Goal: Check status: Check status

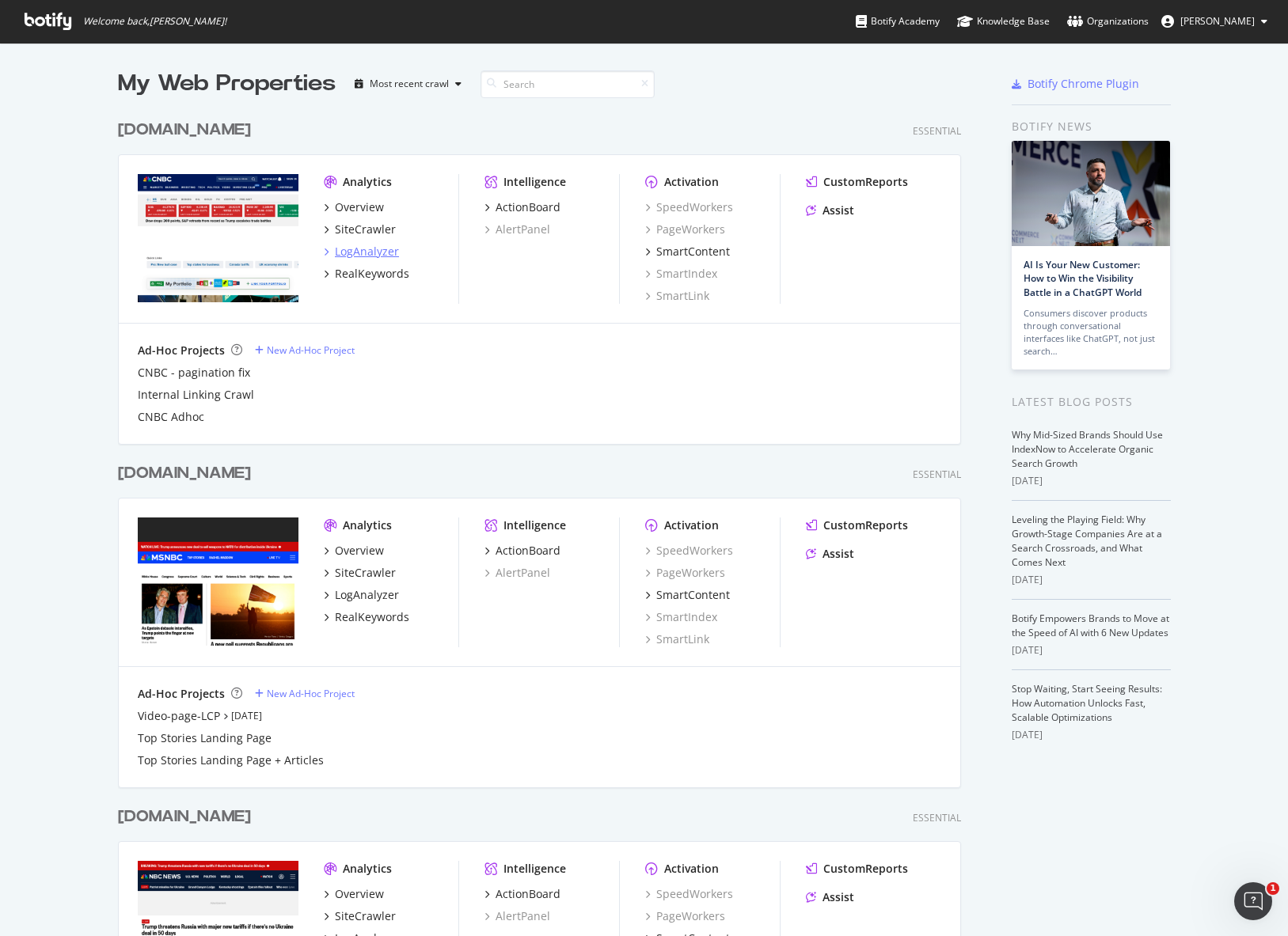
click at [356, 252] on div "LogAnalyzer" at bounding box center [367, 251] width 64 height 16
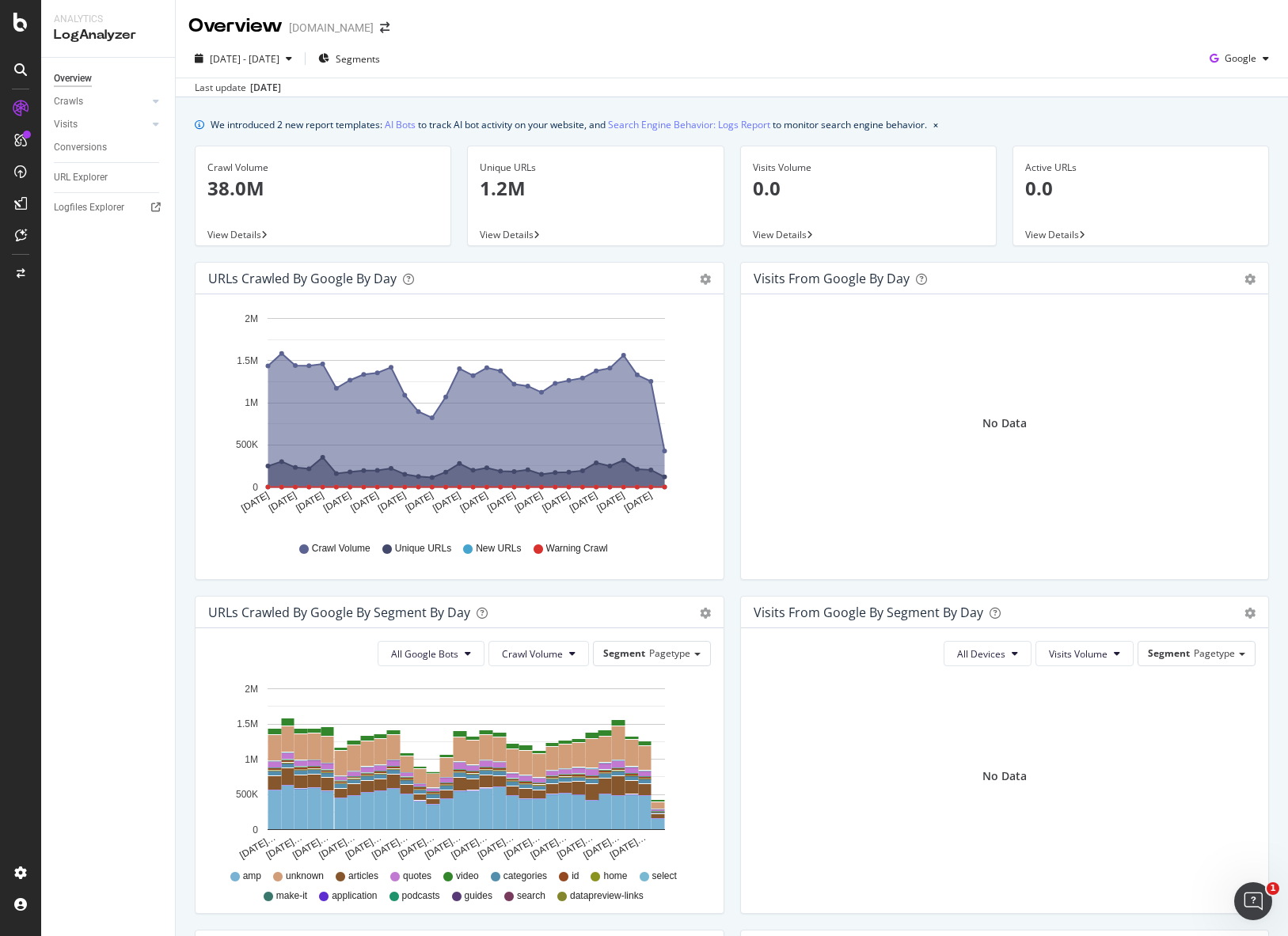
click at [281, 91] on div "[DATE]" at bounding box center [265, 87] width 31 height 14
click at [279, 64] on span "[DATE] - [DATE]" at bounding box center [245, 59] width 69 height 13
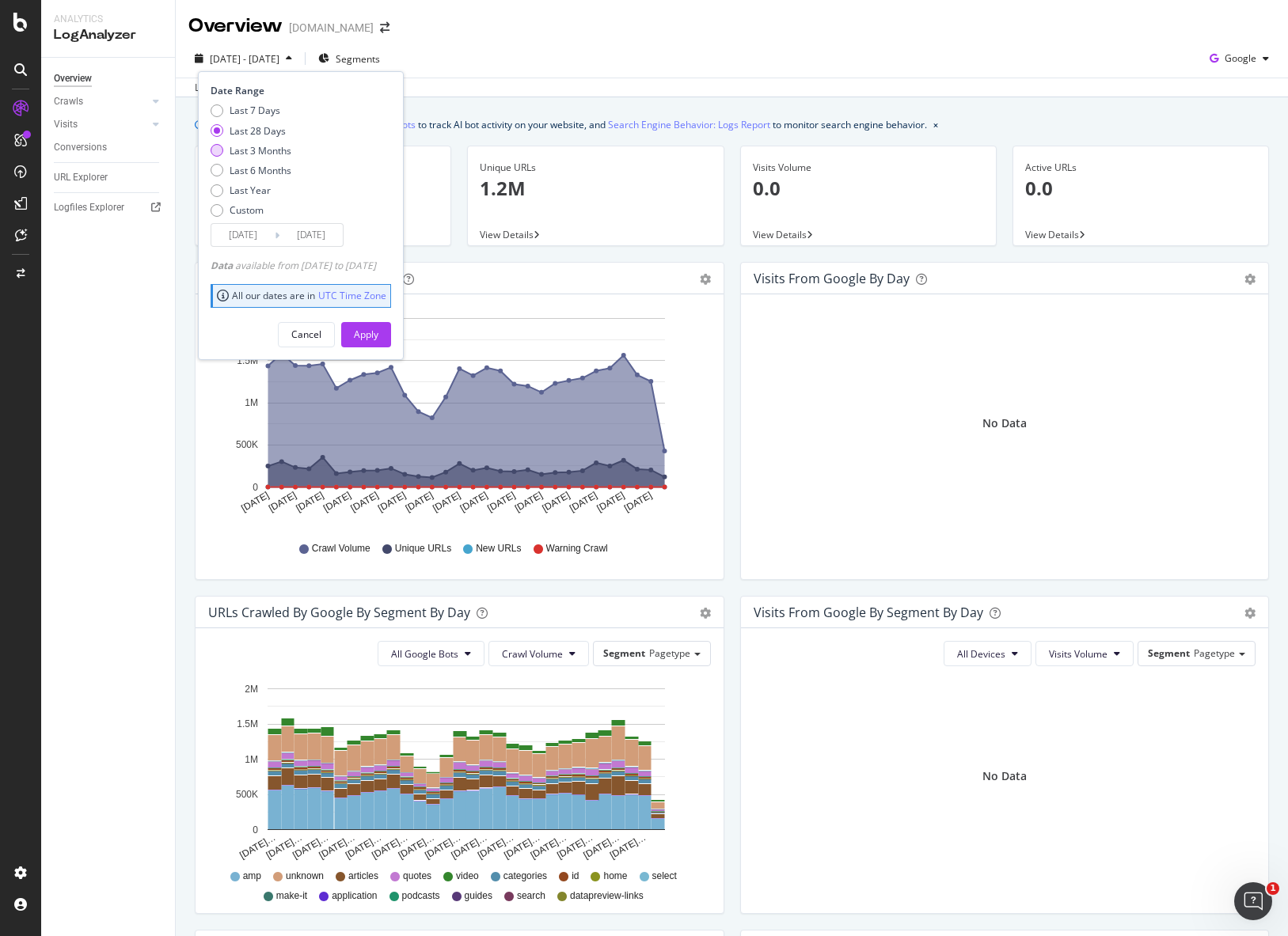
click at [257, 156] on div "Last 3 Months" at bounding box center [261, 151] width 62 height 13
type input "[DATE]"
click at [379, 338] on div "Apply" at bounding box center [366, 334] width 24 height 13
